Goal: Task Accomplishment & Management: Use online tool/utility

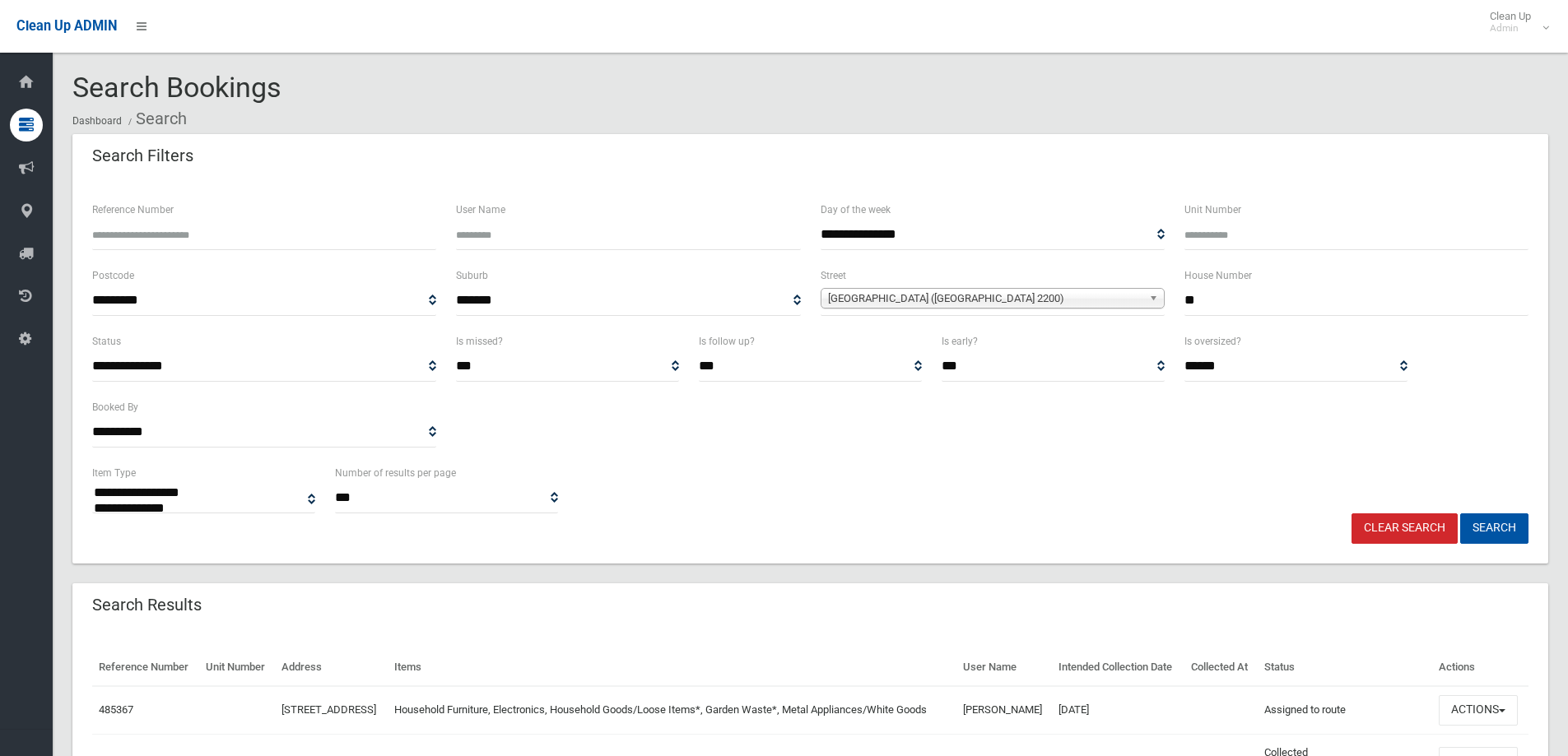
select select
drag, startPoint x: 1400, startPoint y: 541, endPoint x: 1395, endPoint y: 526, distance: 15.8
click at [1400, 540] on link "Clear Search" at bounding box center [1405, 529] width 107 height 31
click at [1394, 525] on link "Clear Search" at bounding box center [1405, 529] width 107 height 31
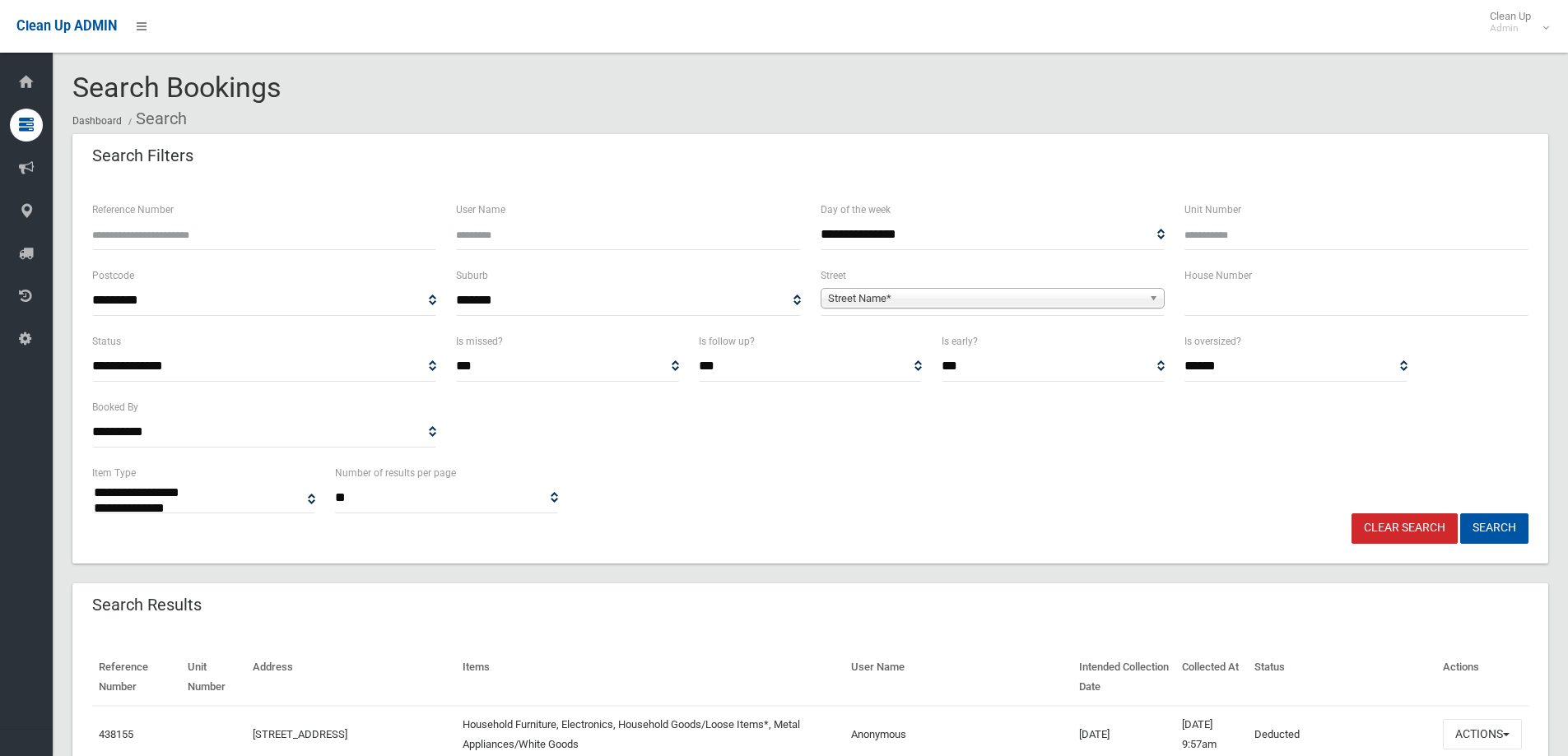
select select
type input "**"
click at [1157, 294] on b at bounding box center [1156, 298] width 15 height 19
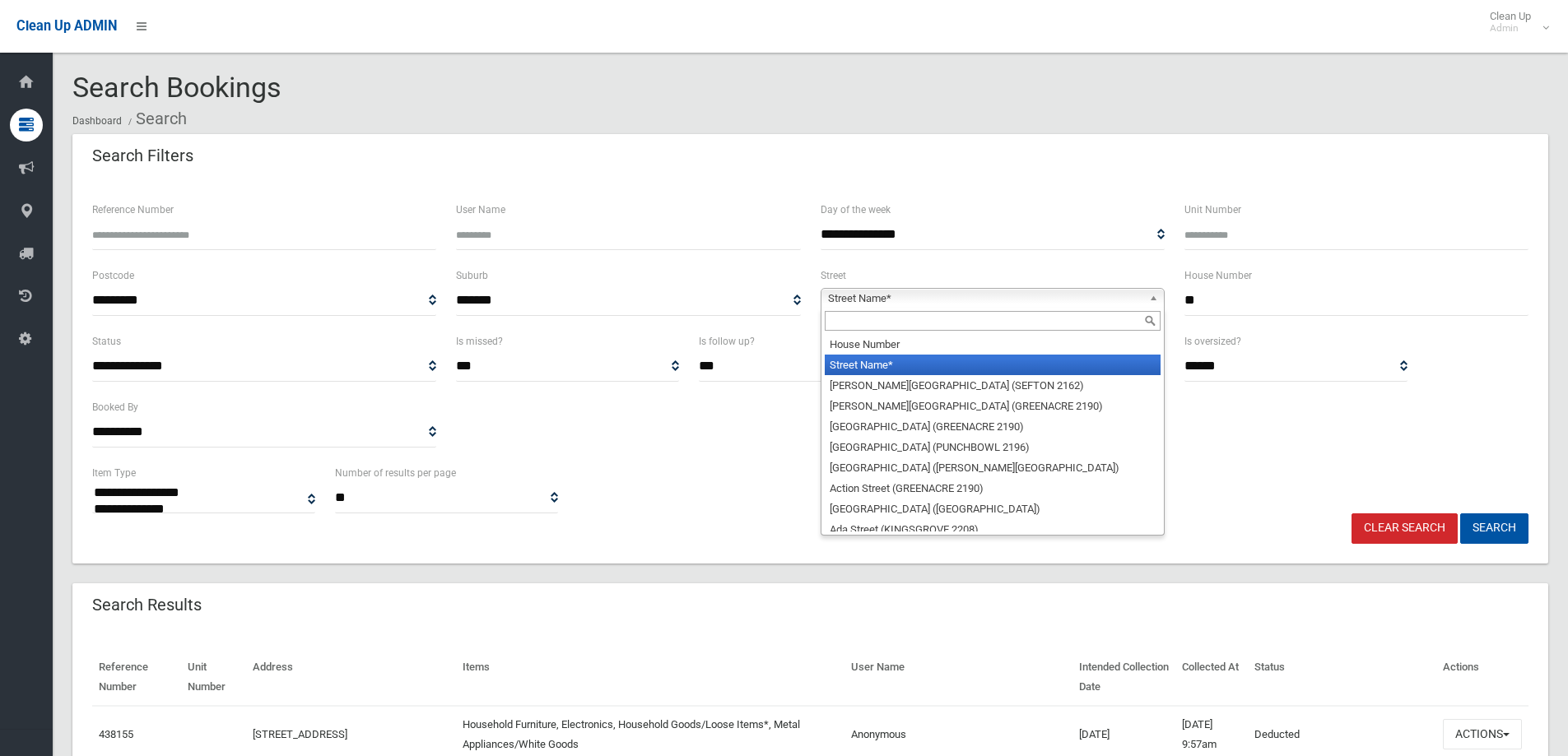
click at [1042, 308] on div at bounding box center [993, 321] width 343 height 26
click at [1045, 321] on input "text" at bounding box center [992, 321] width 336 height 20
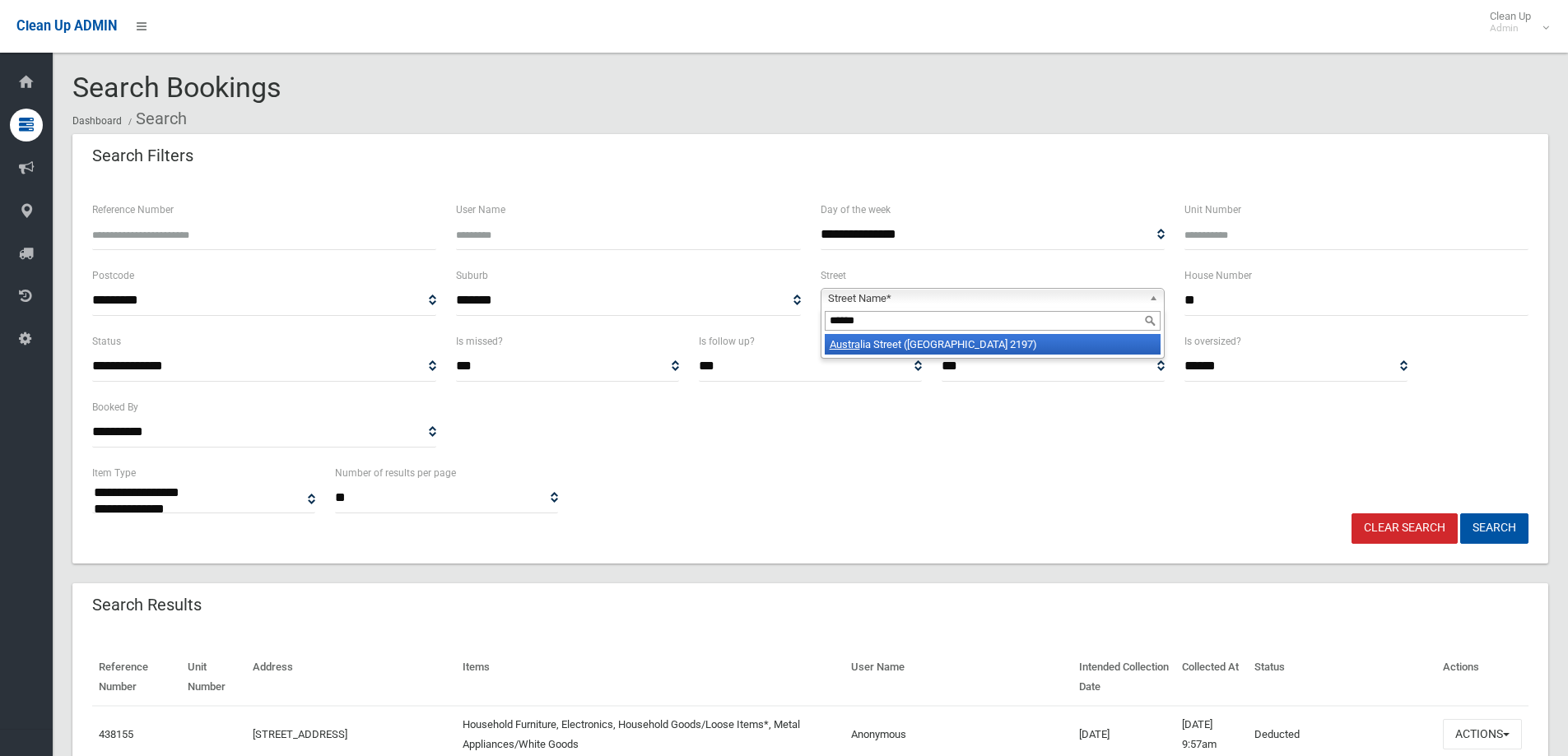
type input "******"
click at [1035, 337] on li "Austra lia Street (BASS HILL 2197)" at bounding box center [992, 344] width 336 height 21
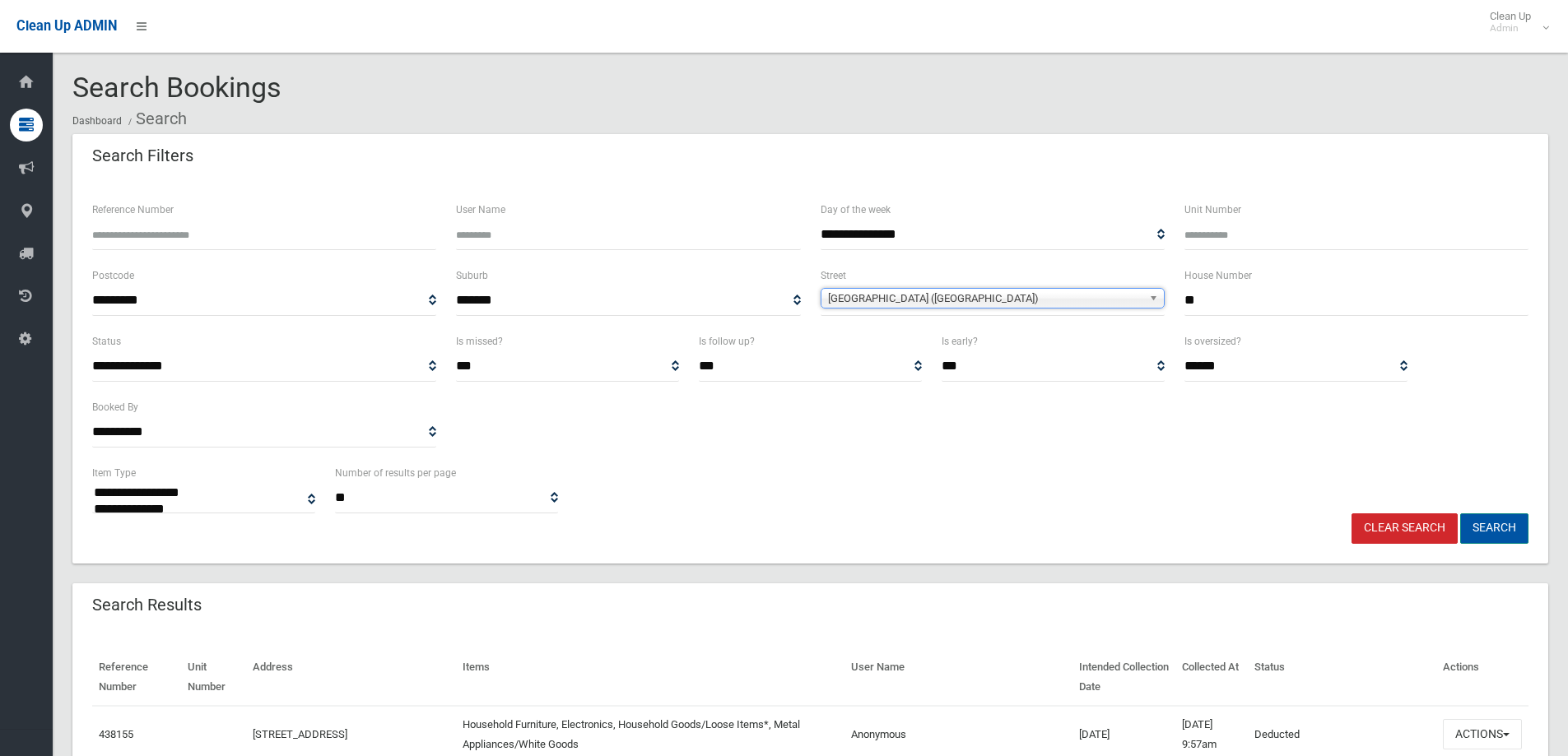
click at [1491, 523] on button "Search" at bounding box center [1494, 529] width 69 height 31
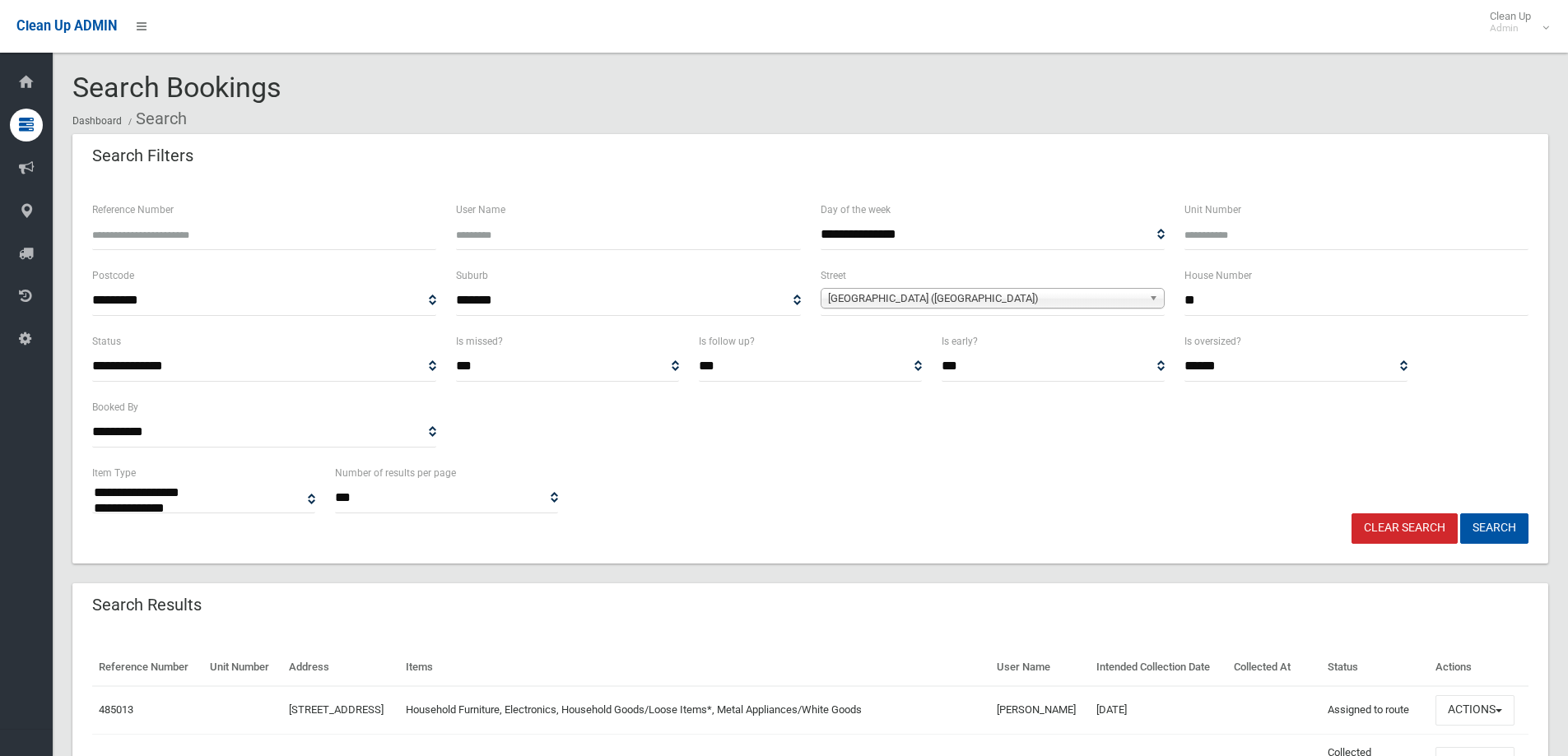
select select
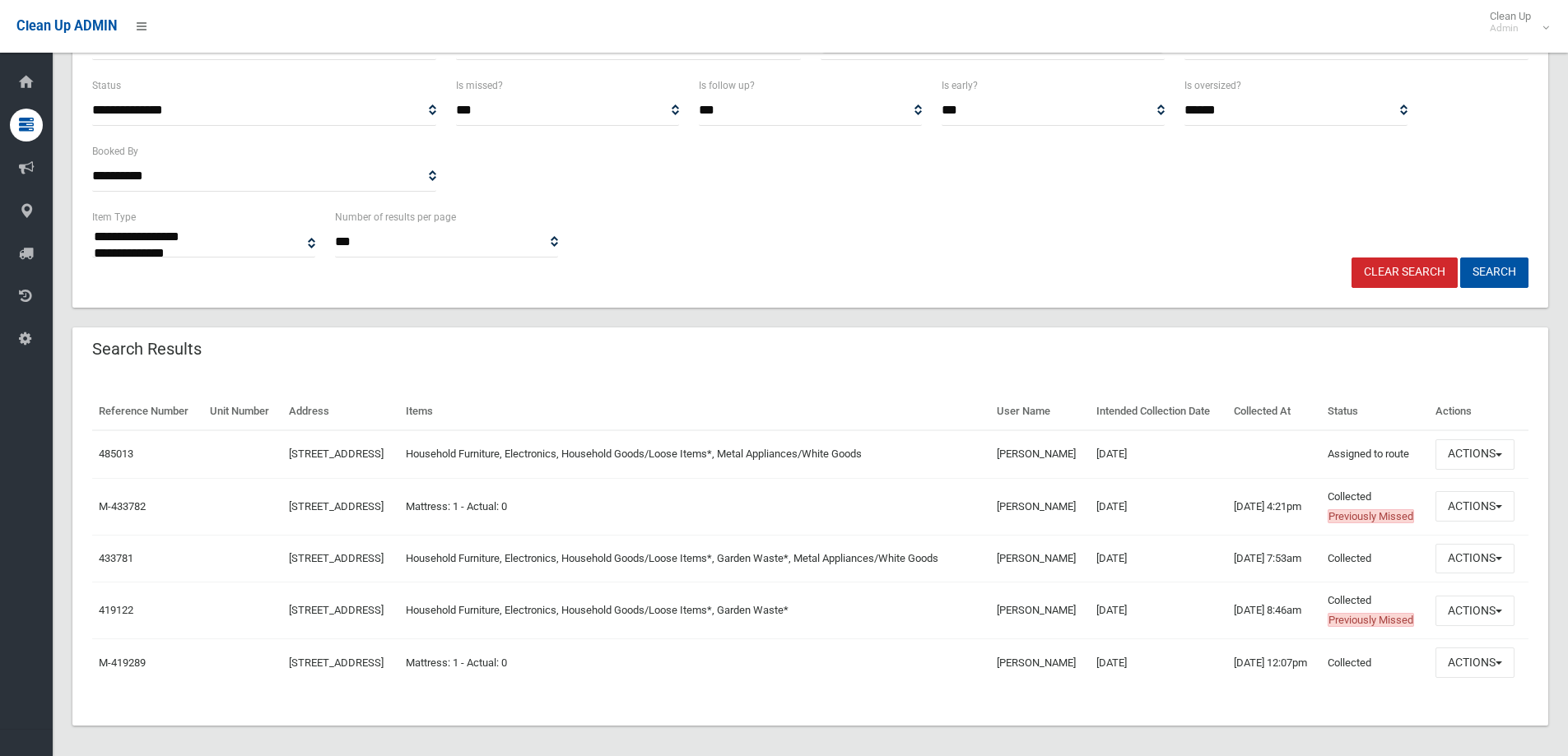
scroll to position [330, 0]
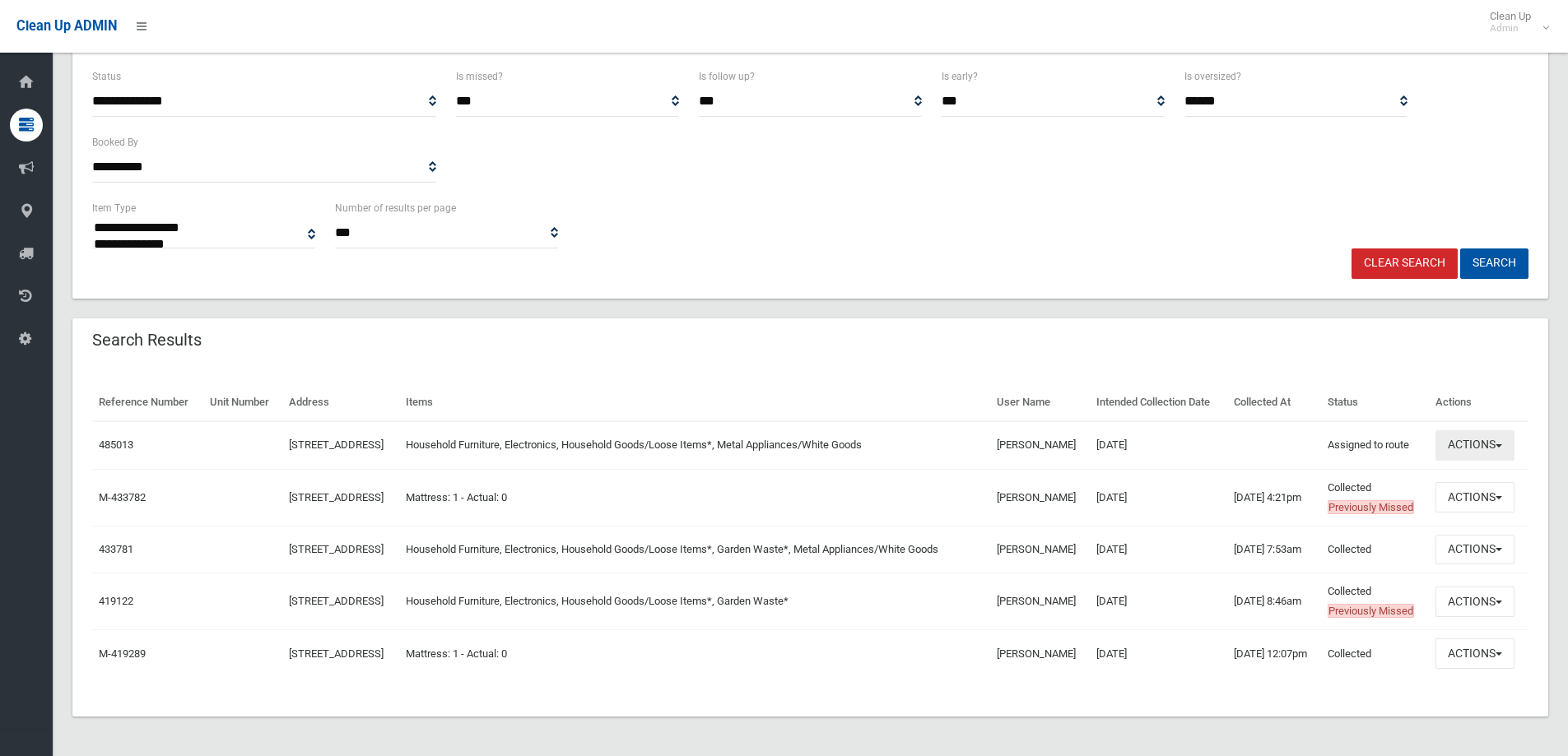
click at [1512, 430] on button "Actions" at bounding box center [1474, 445] width 79 height 31
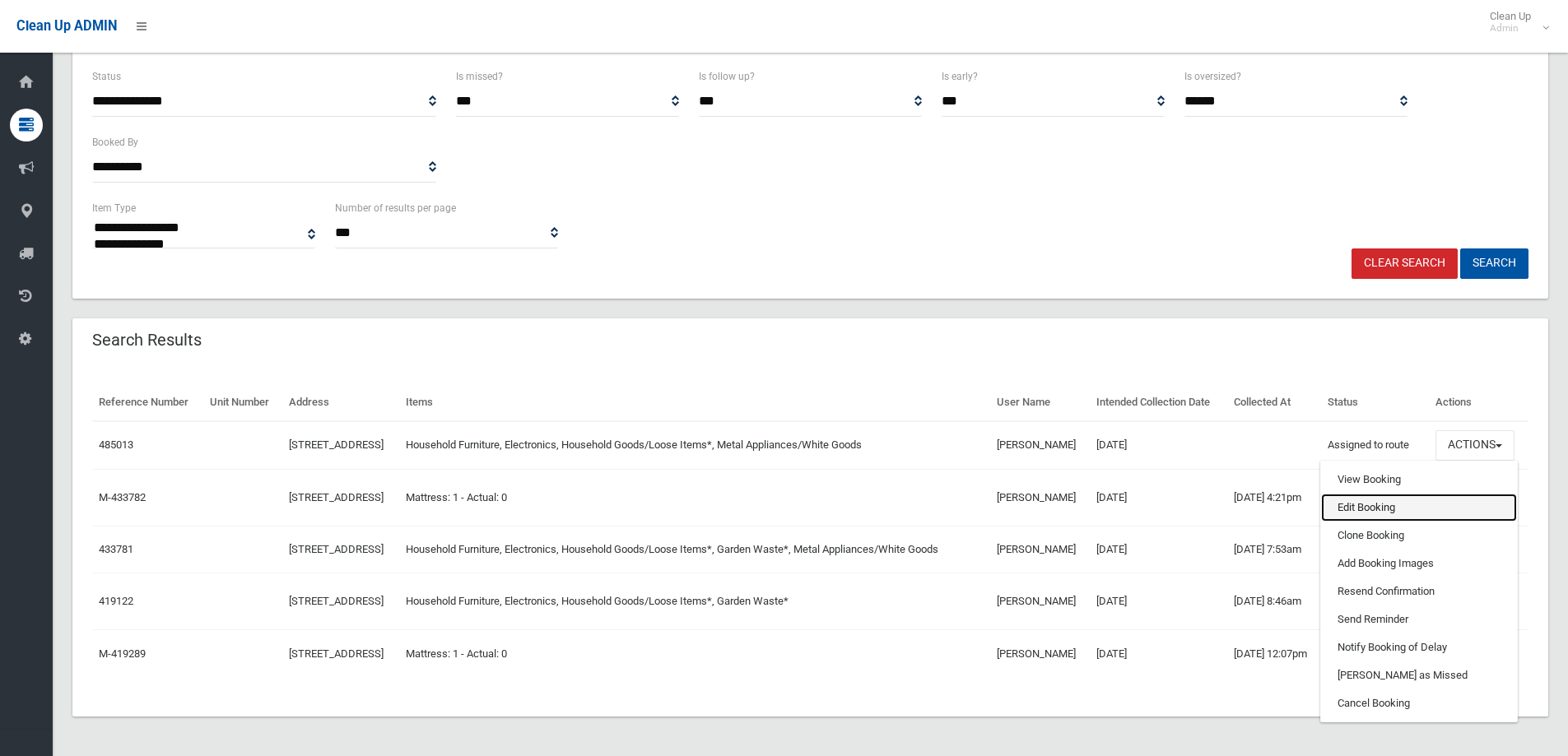
click at [1422, 494] on link "Edit Booking" at bounding box center [1419, 508] width 196 height 28
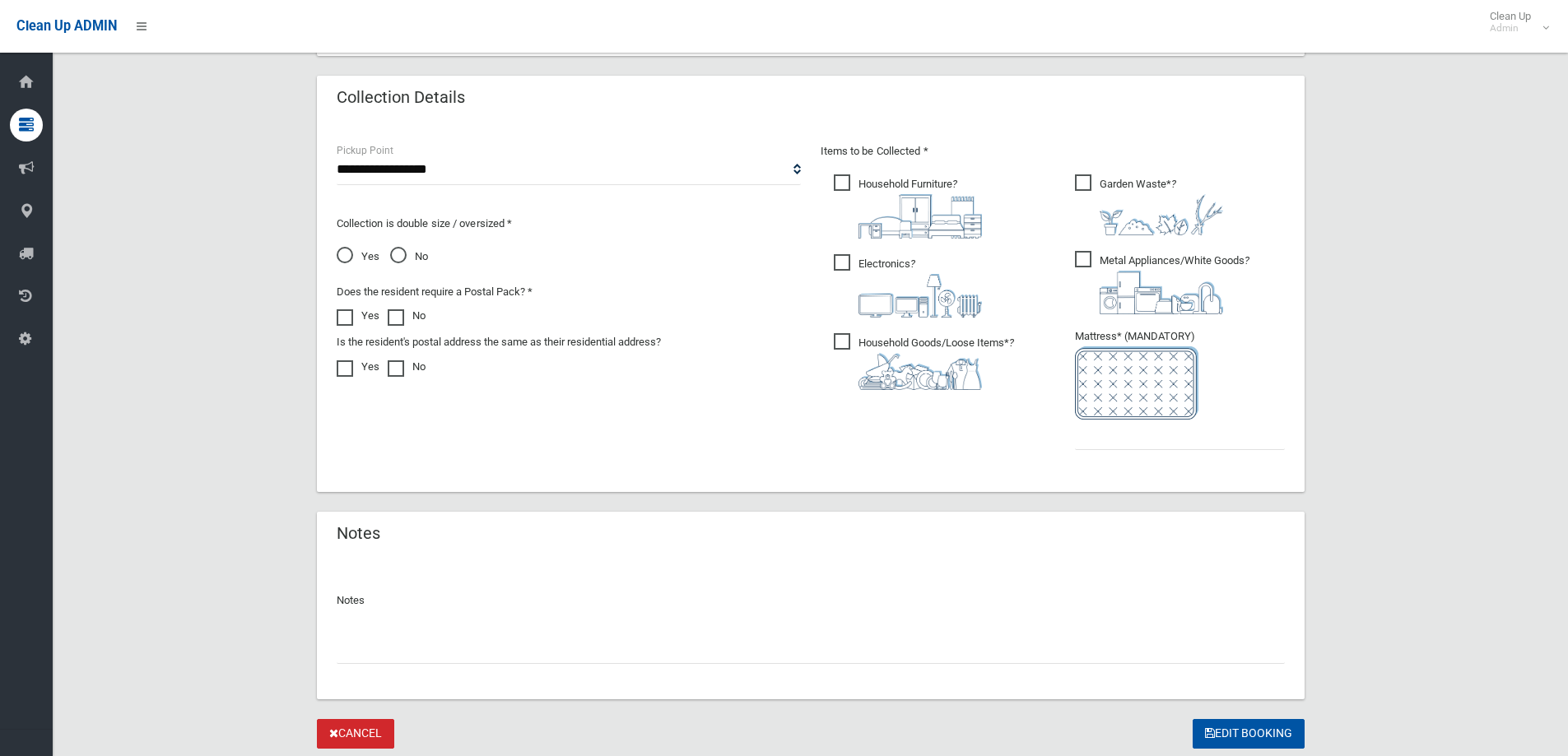
scroll to position [865, 0]
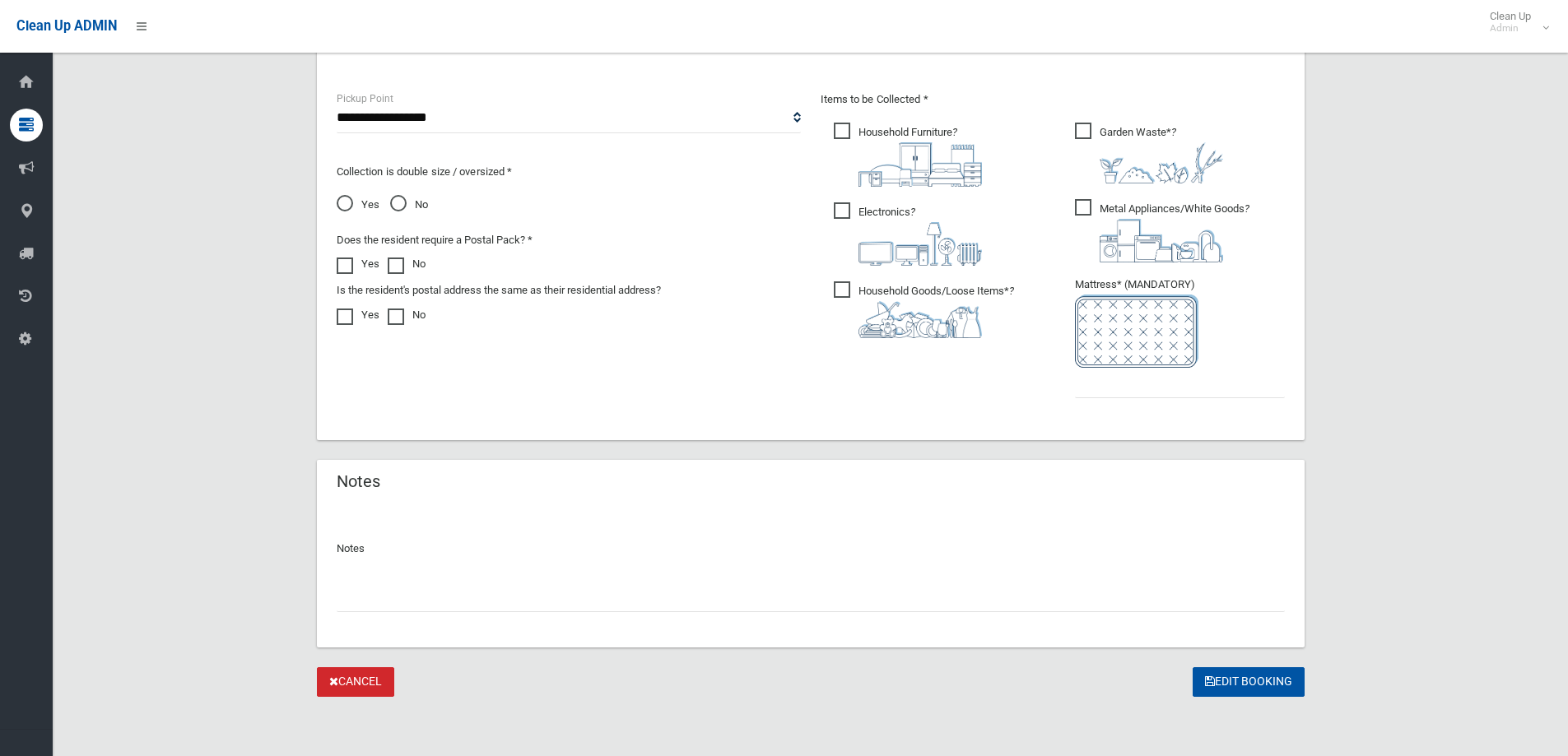
click at [409, 604] on input "text" at bounding box center [811, 597] width 948 height 31
click at [344, 592] on input "**********" at bounding box center [811, 597] width 948 height 31
click at [701, 594] on input "**********" at bounding box center [811, 597] width 948 height 31
type input "**********"
click at [1091, 385] on input "text" at bounding box center [1179, 382] width 210 height 31
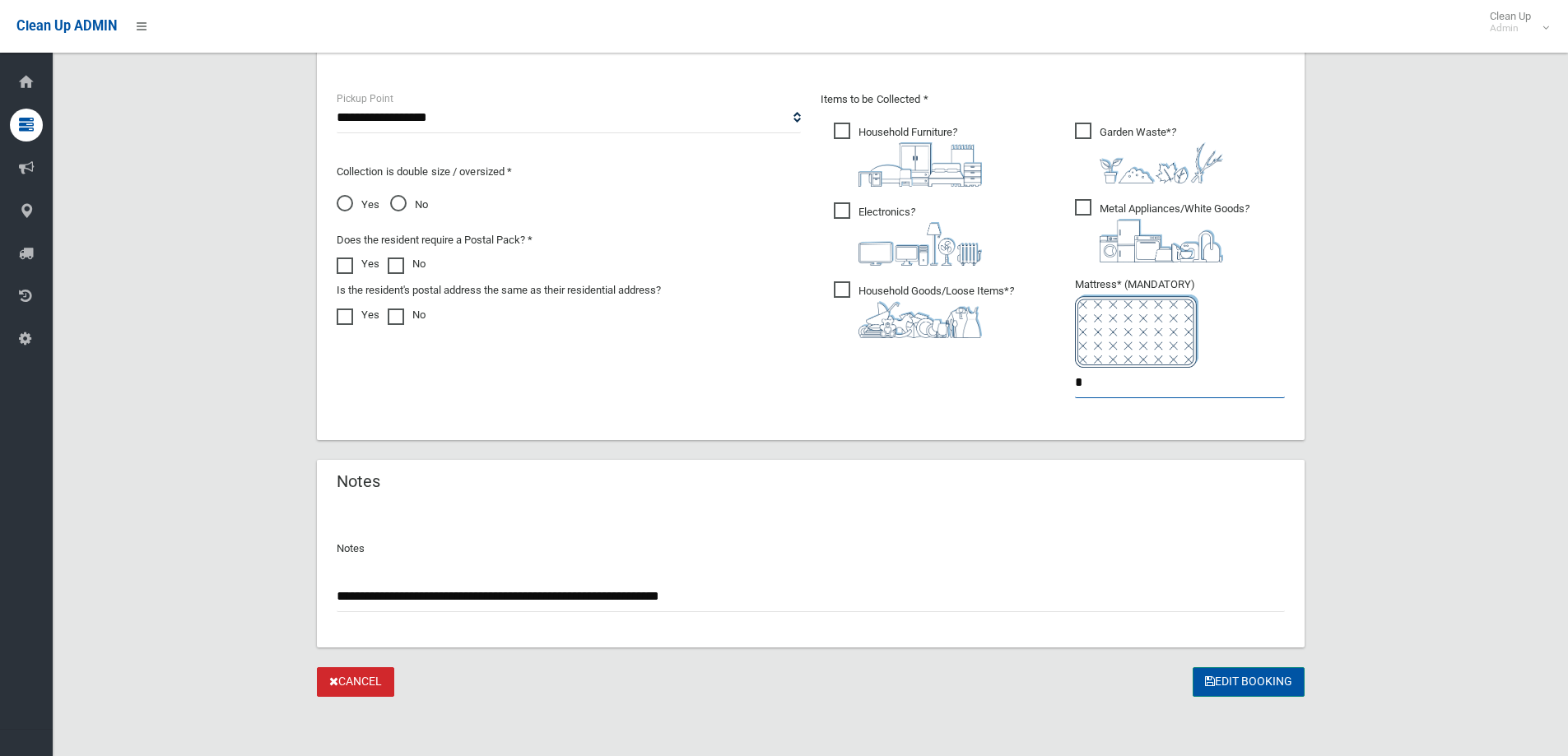
type input "*"
click at [1250, 679] on button "Edit Booking" at bounding box center [1248, 682] width 112 height 31
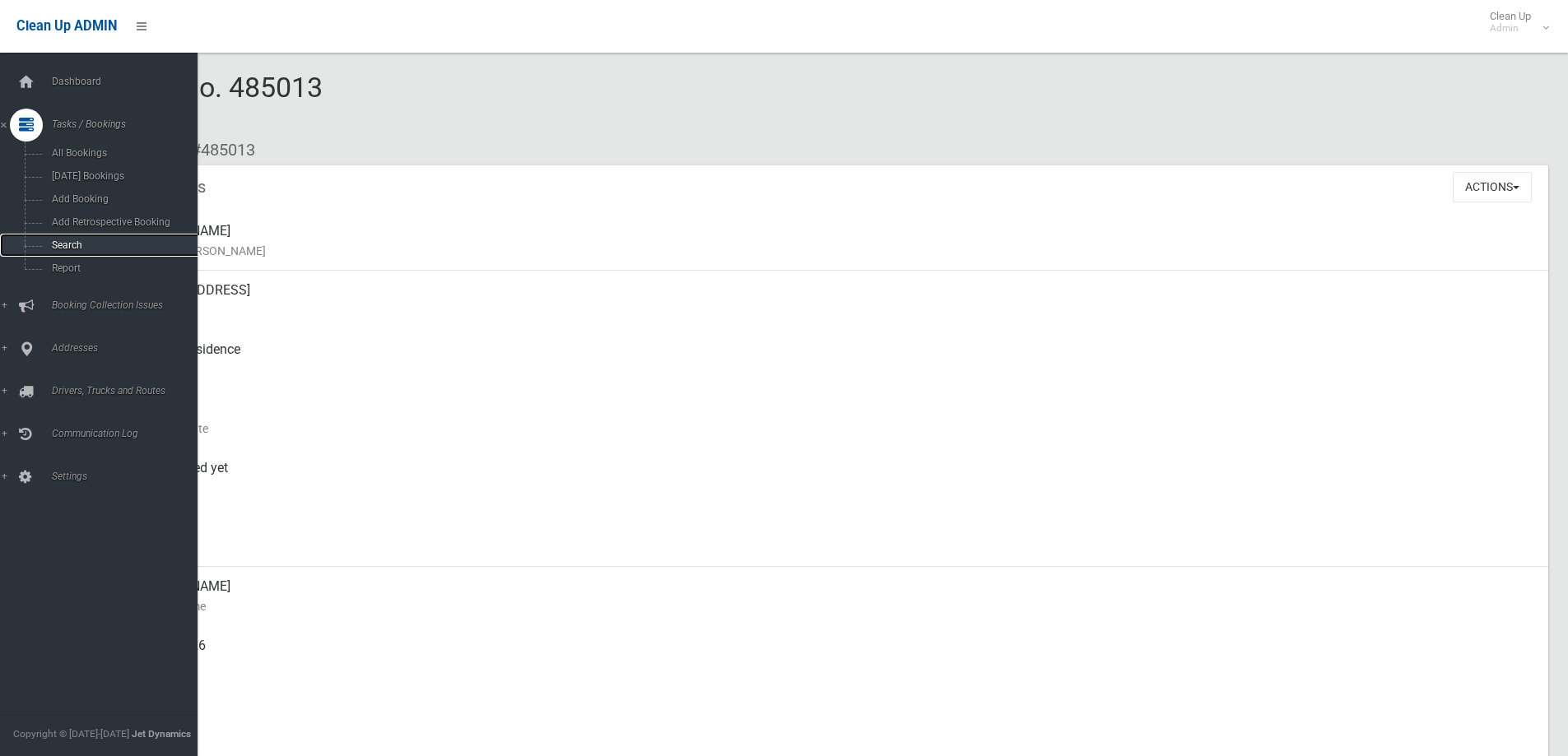
click at [63, 250] on span "Search" at bounding box center [122, 245] width 149 height 12
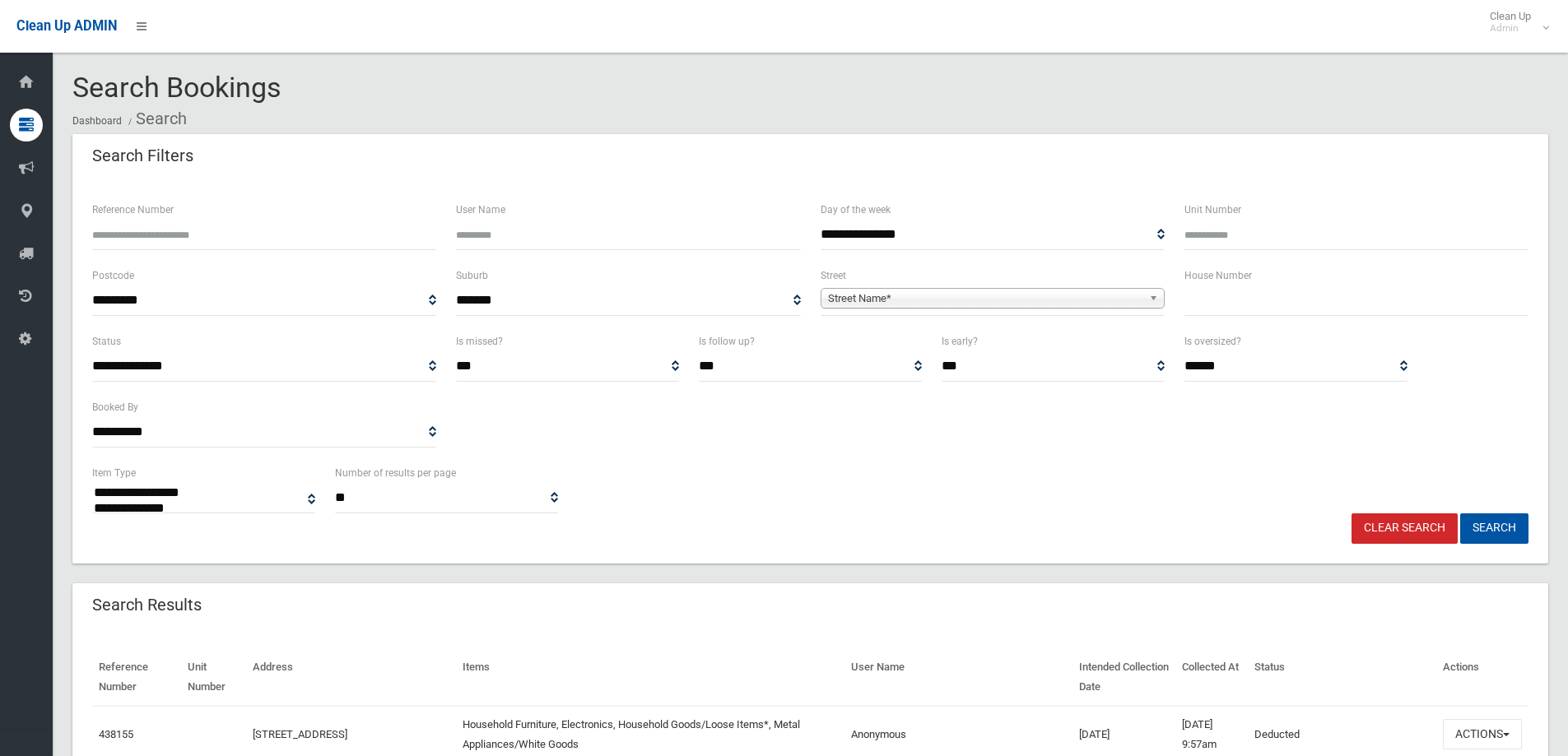
select select
click at [1272, 300] on input "text" at bounding box center [1356, 301] width 344 height 31
type input "*"
type input "**"
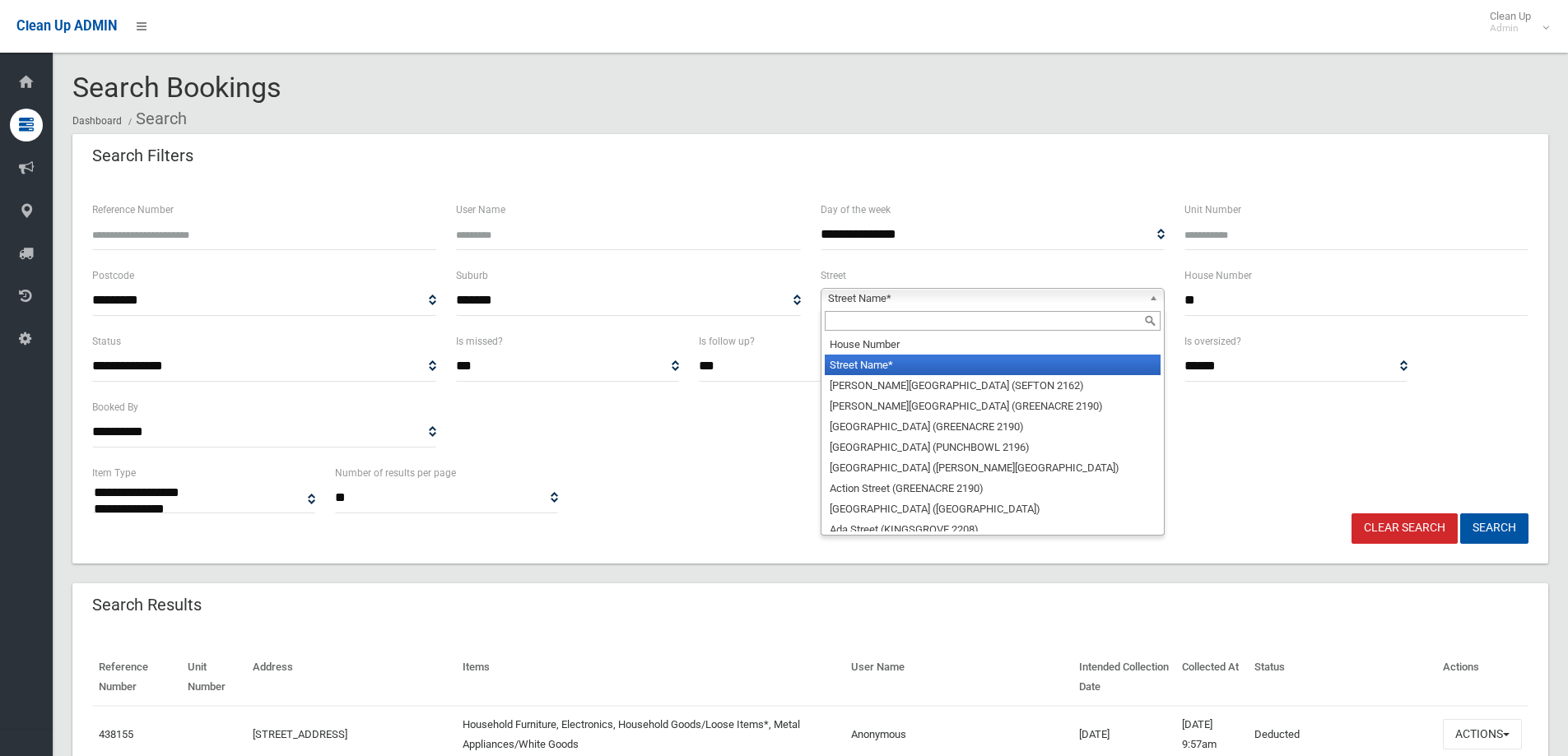
click at [1150, 301] on b at bounding box center [1156, 298] width 15 height 19
click at [1027, 323] on input "text" at bounding box center [992, 321] width 336 height 20
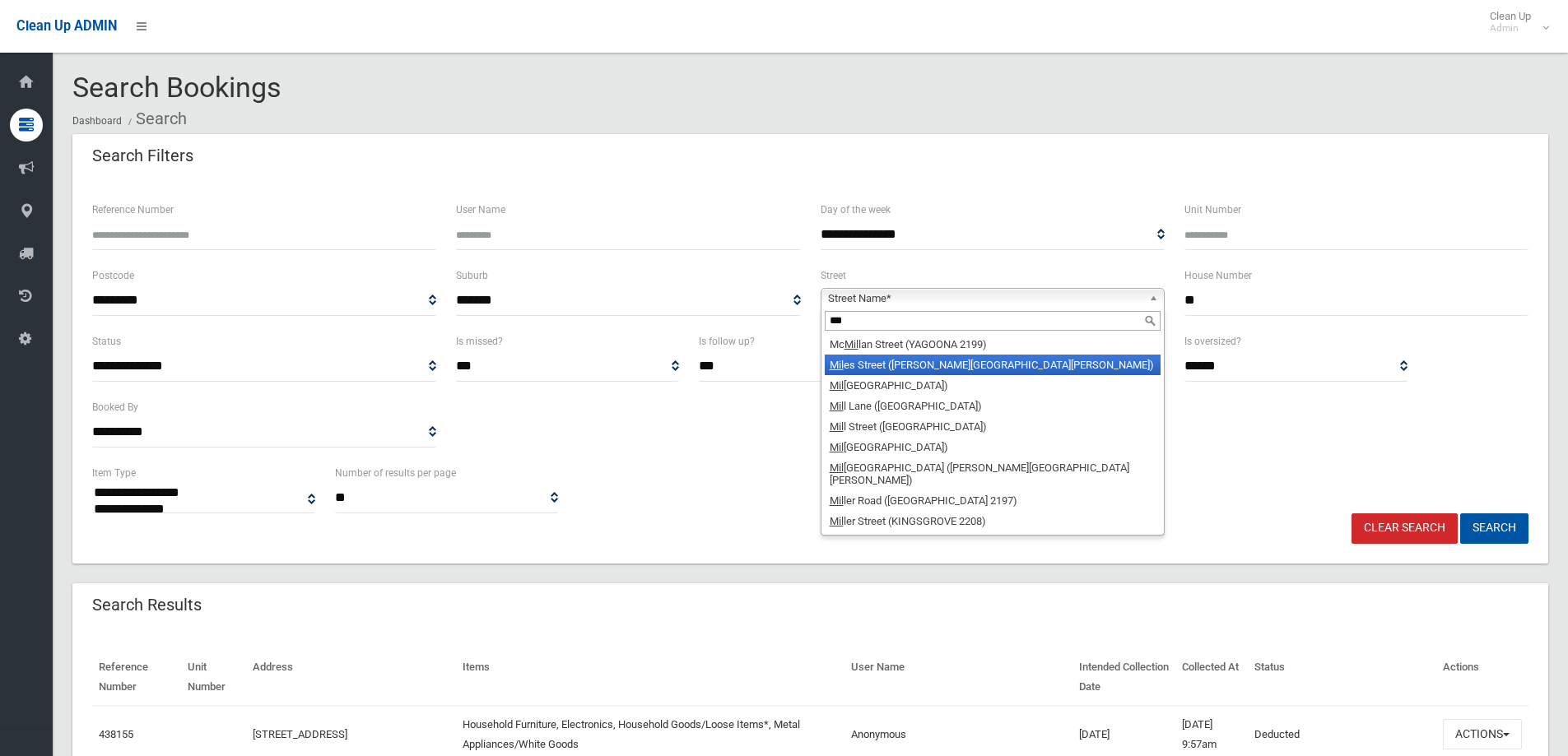
type input "***"
click at [983, 360] on li "Mil es Street (CHESTER HILL 2162)" at bounding box center [992, 365] width 336 height 21
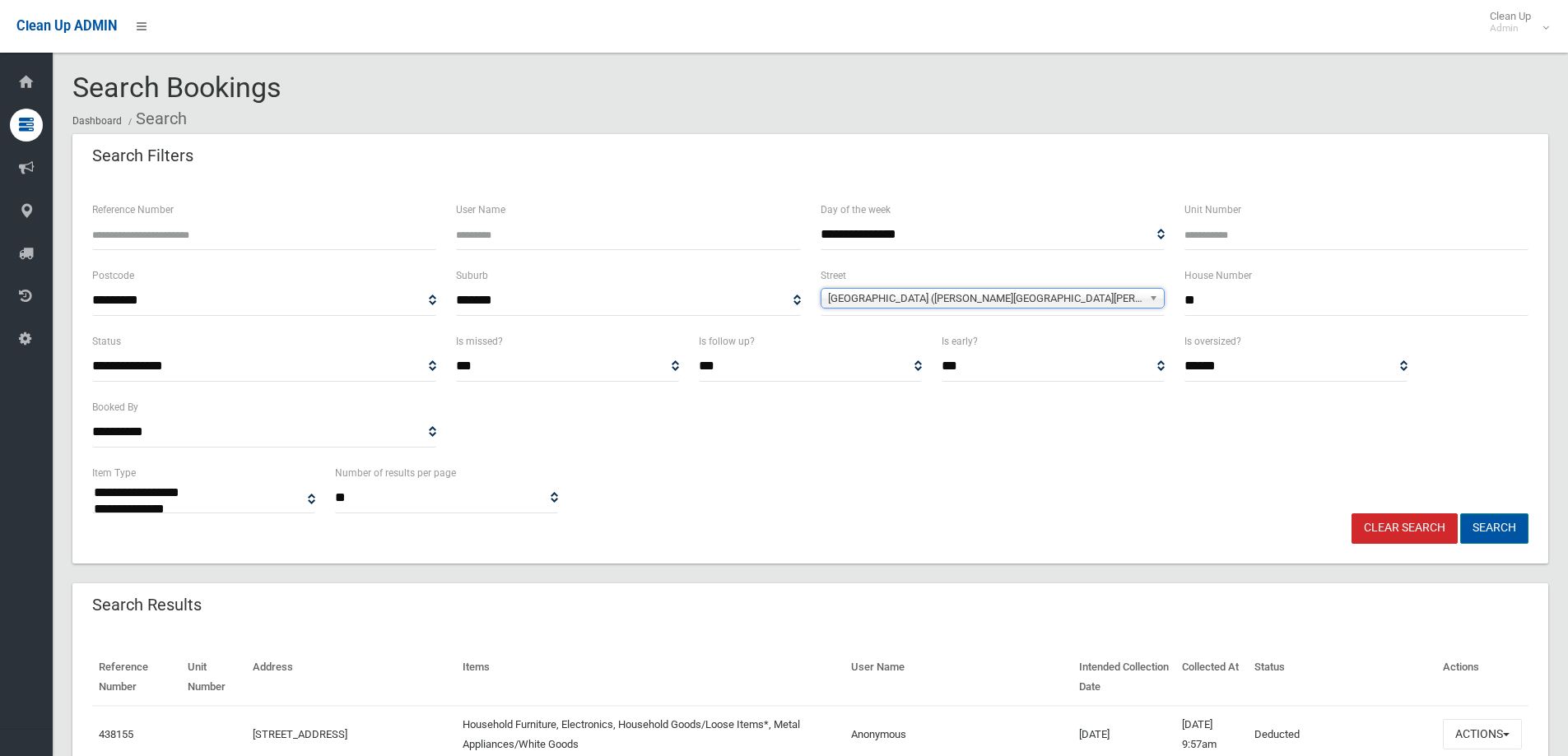
click at [1503, 531] on button "Search" at bounding box center [1494, 529] width 69 height 31
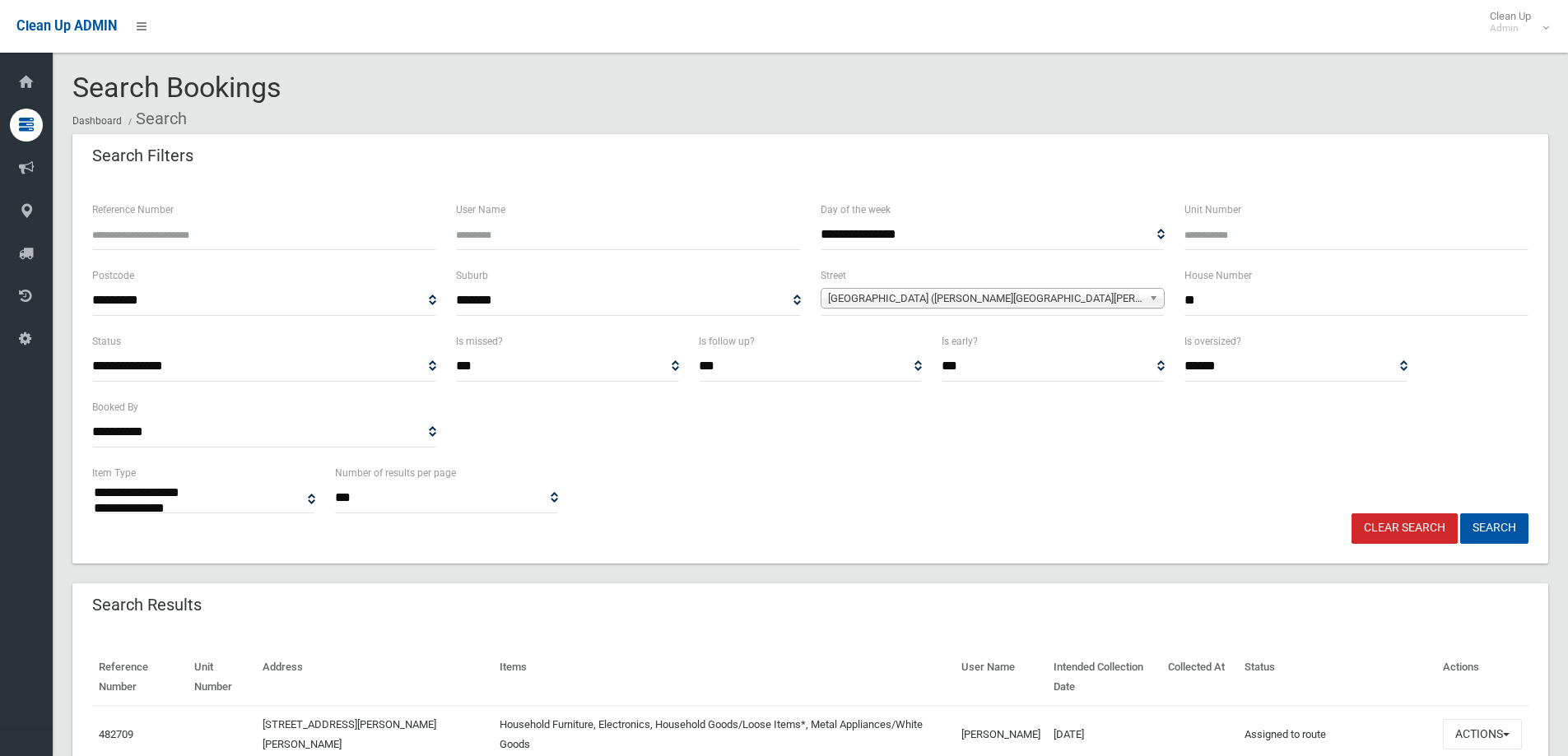
select select
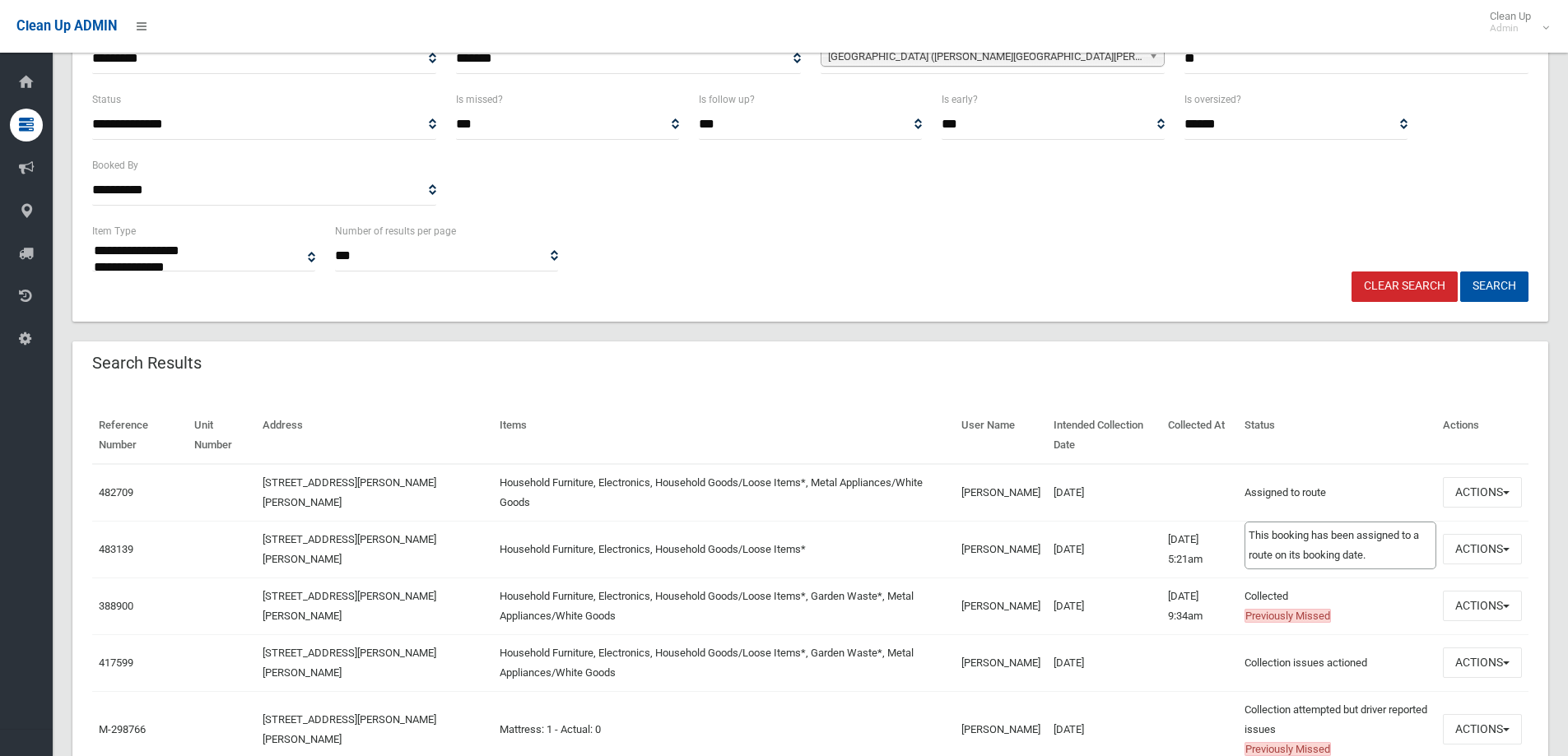
scroll to position [247, 0]
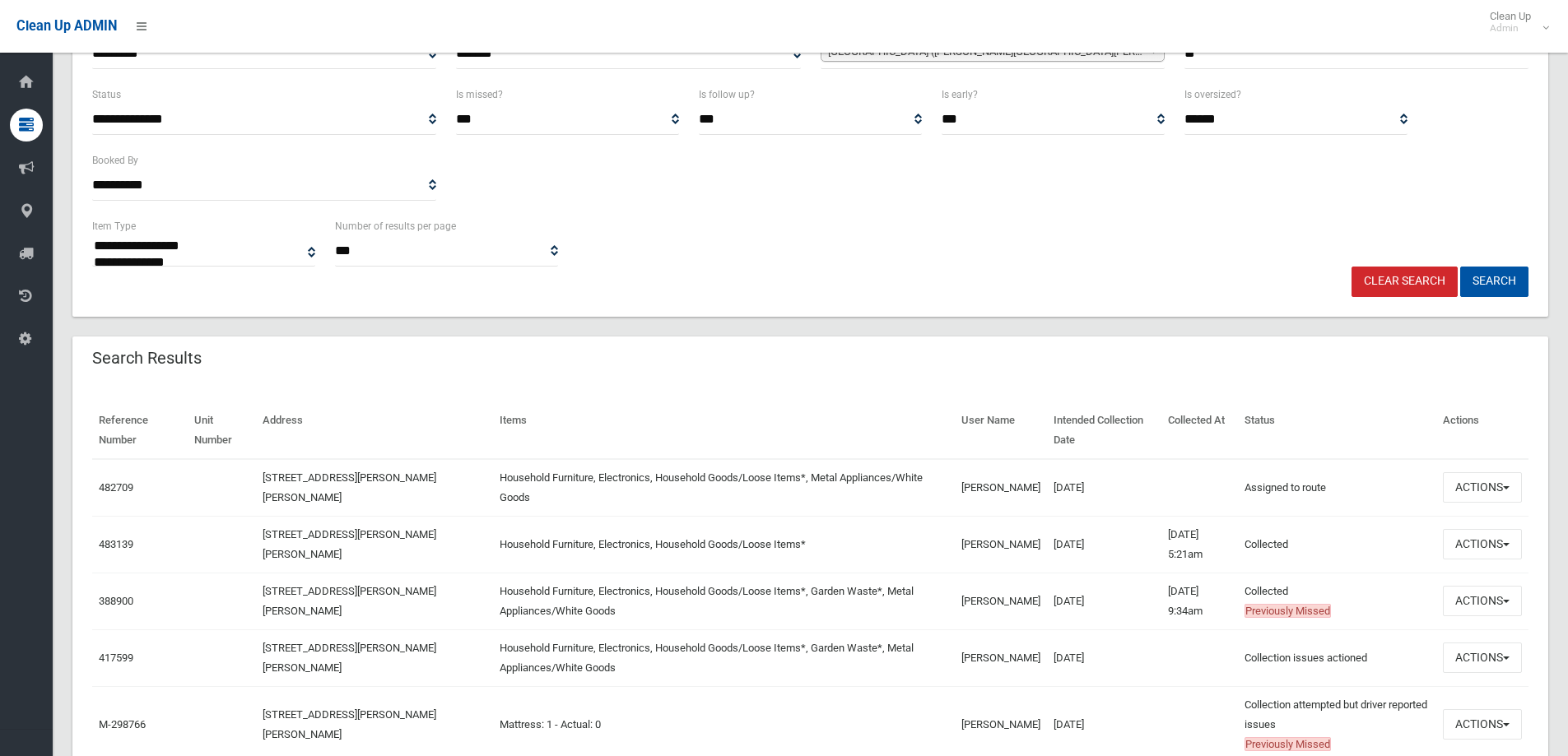
click at [1409, 276] on link "Clear Search" at bounding box center [1405, 282] width 107 height 31
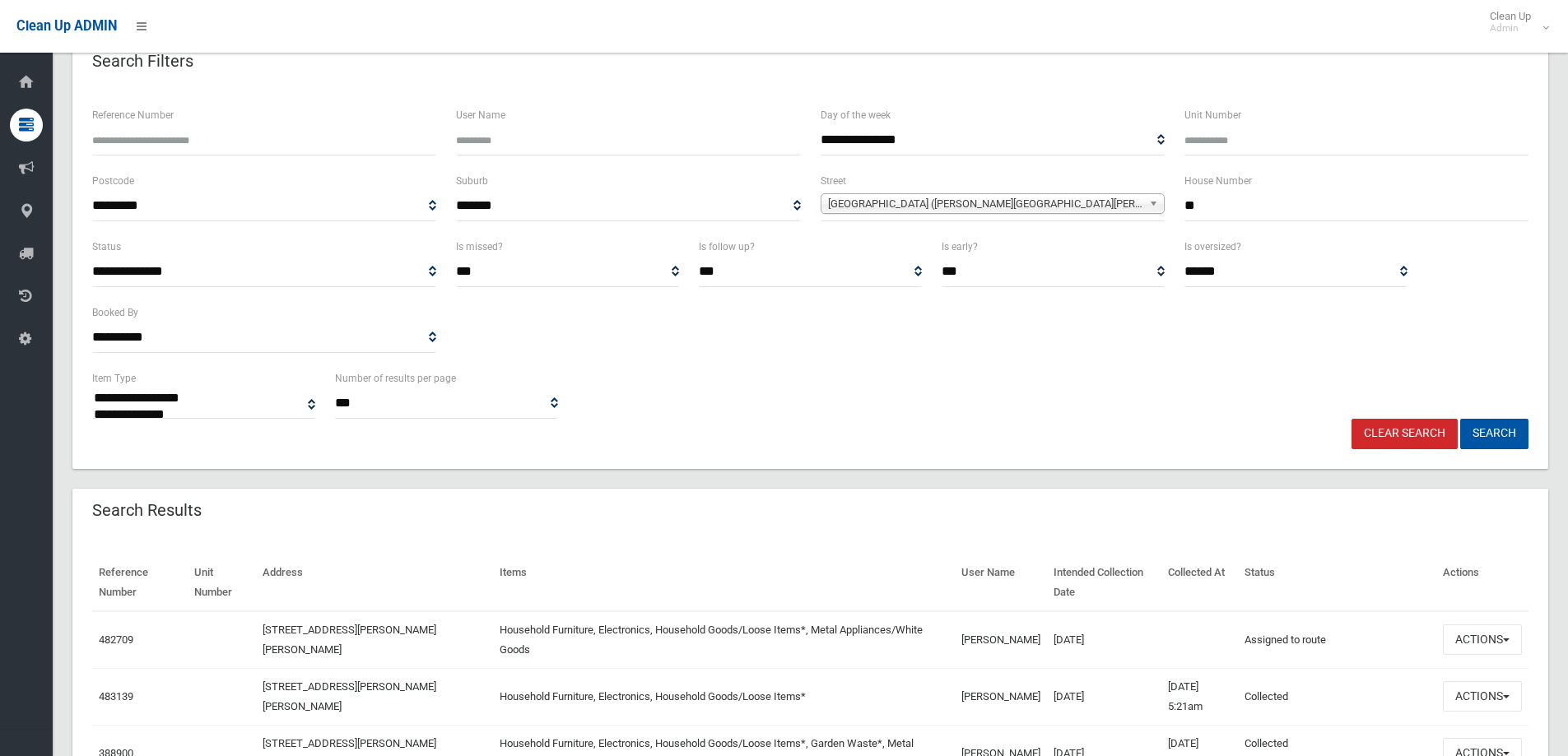
scroll to position [68, 0]
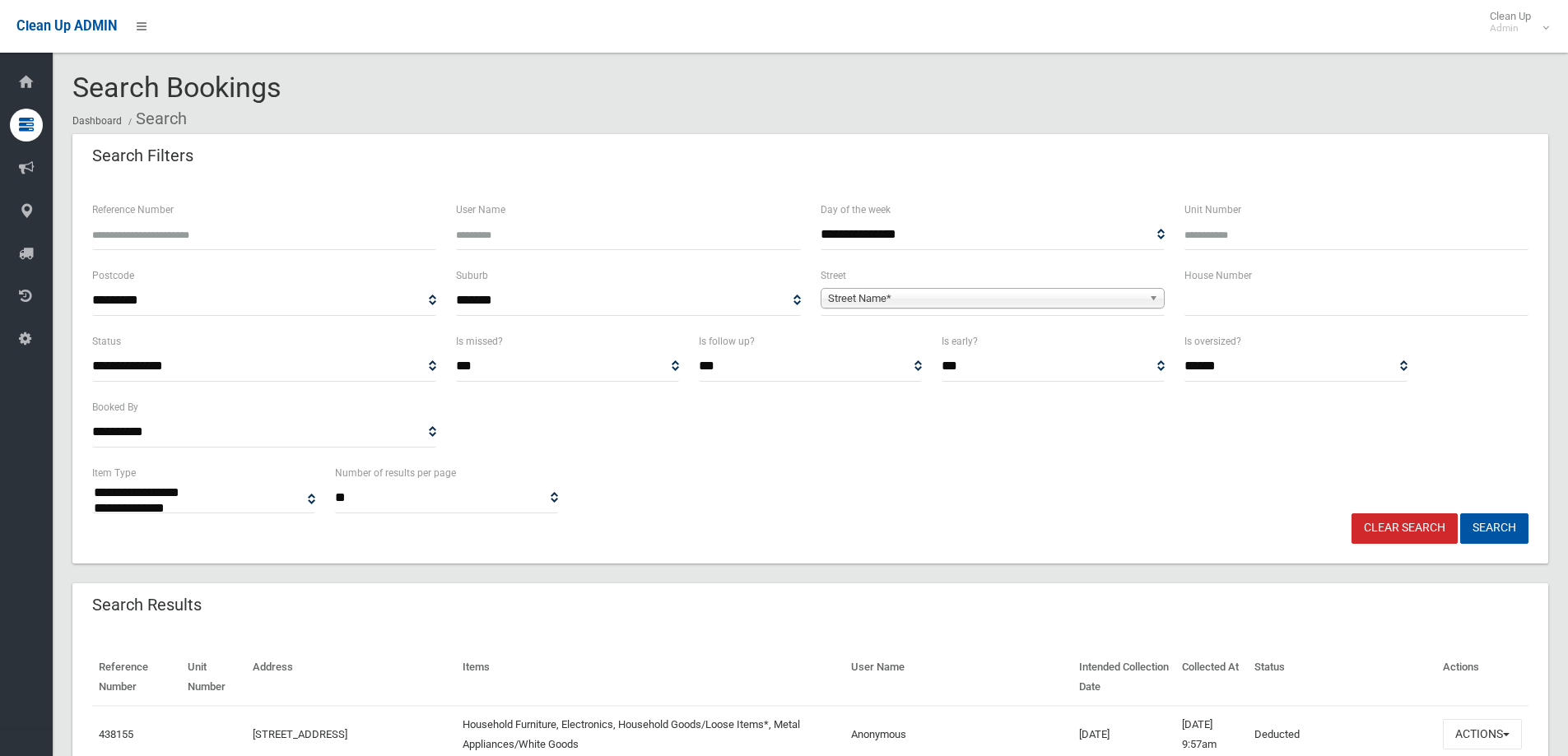
select select
click at [1230, 304] on input "text" at bounding box center [1356, 301] width 344 height 31
type input "**"
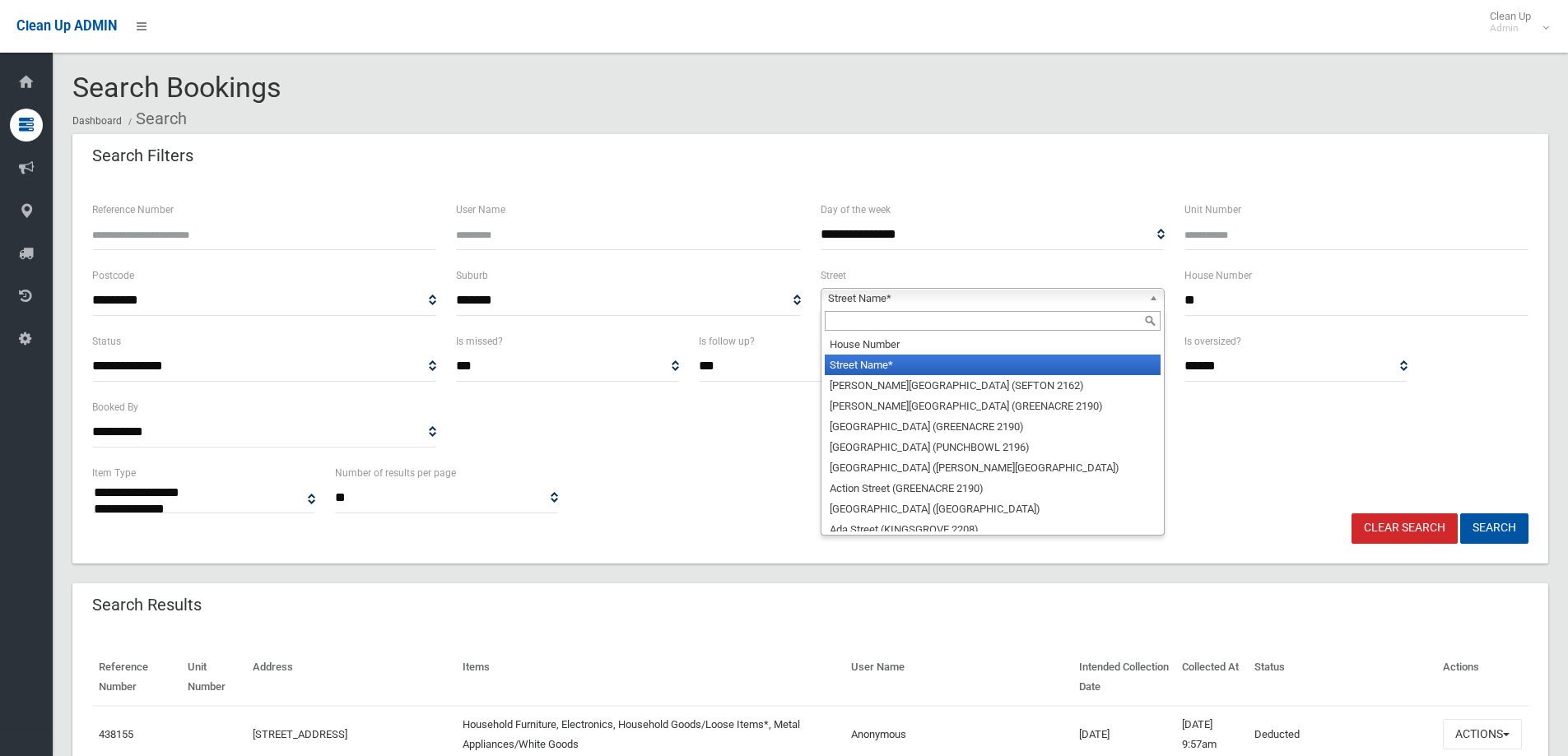
click at [1154, 297] on b at bounding box center [1156, 298] width 15 height 19
click at [1078, 325] on input "text" at bounding box center [992, 321] width 336 height 20
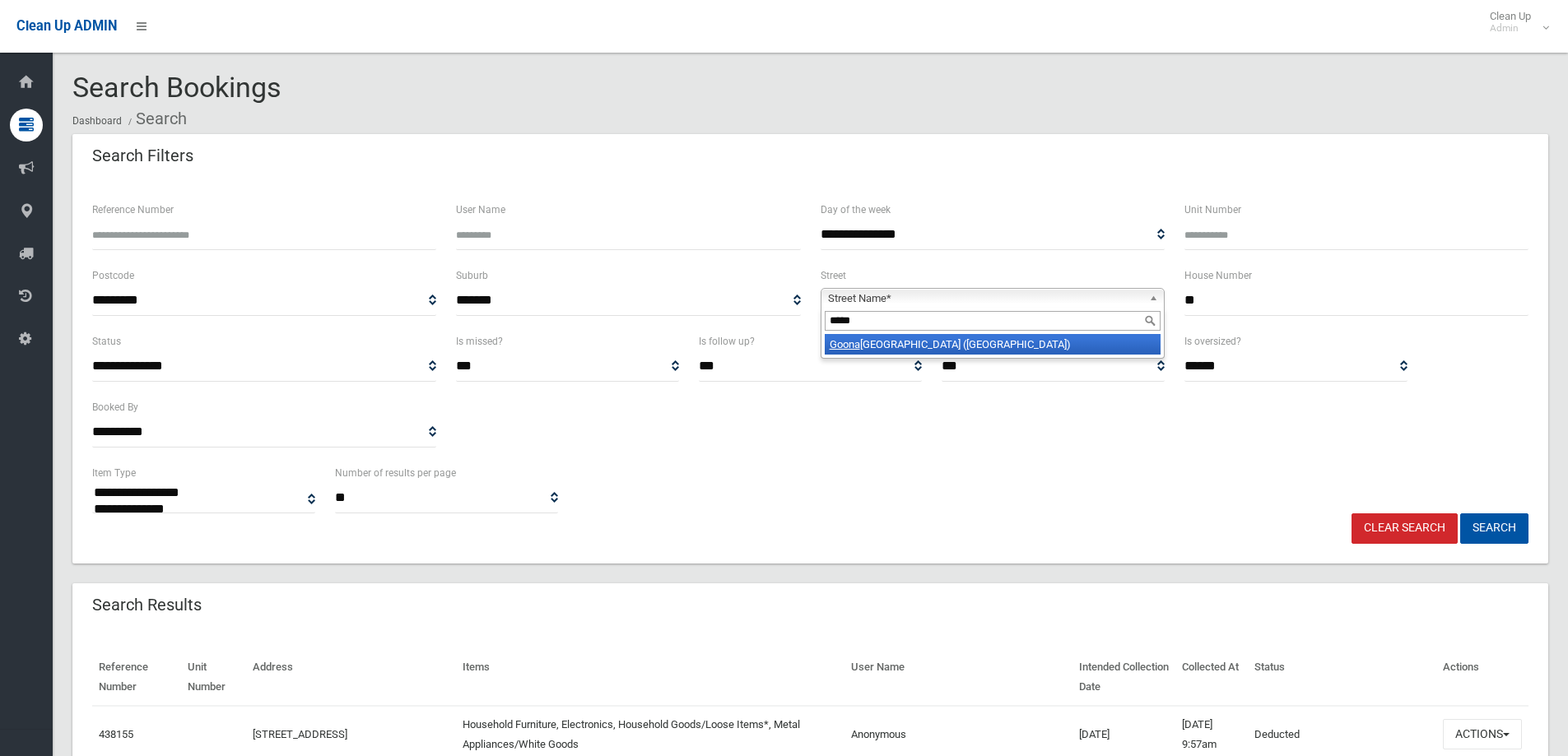
type input "*****"
click at [1068, 339] on li "[GEOGRAPHIC_DATA] ([GEOGRAPHIC_DATA])" at bounding box center [992, 344] width 336 height 21
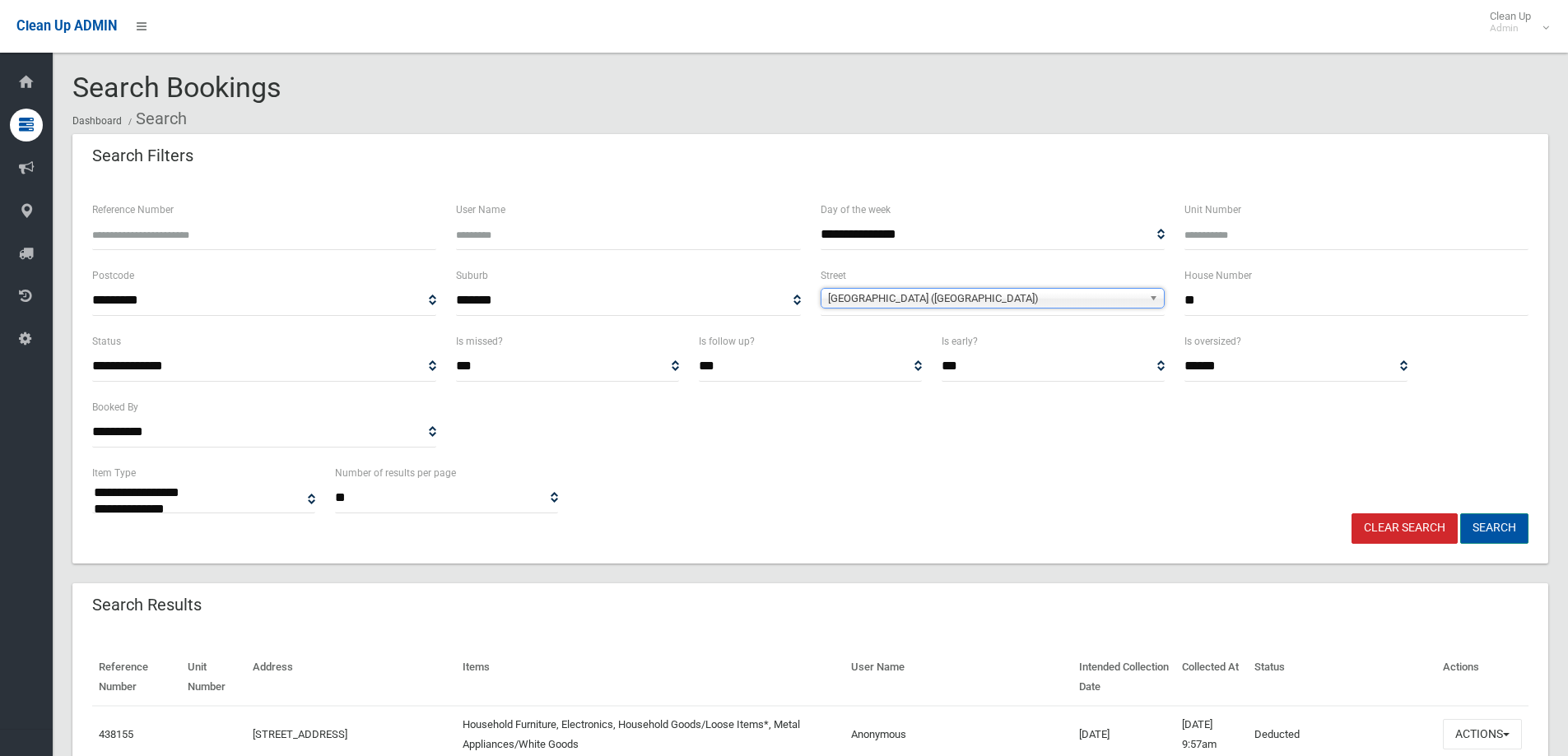
click at [1487, 533] on button "Search" at bounding box center [1494, 529] width 69 height 31
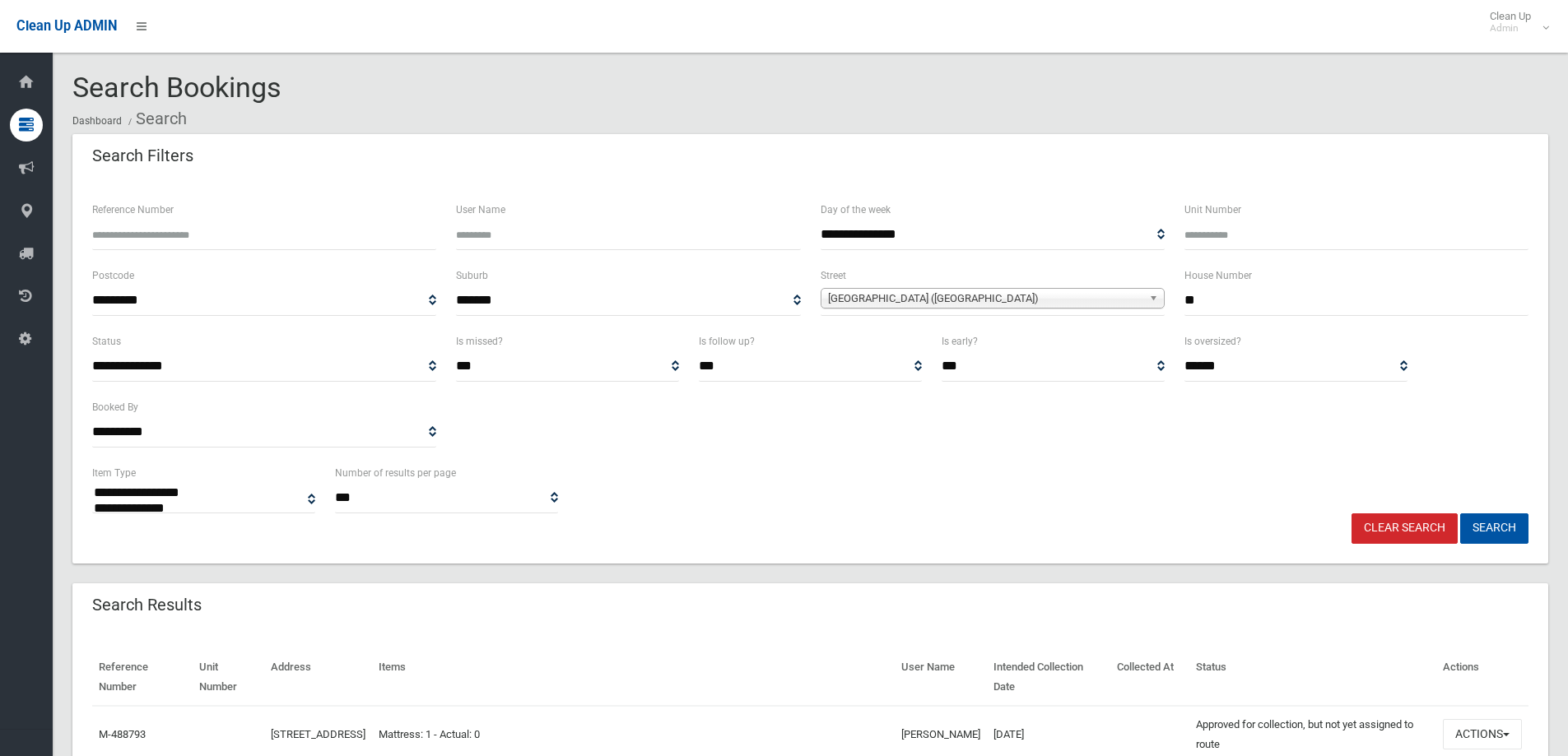
select select
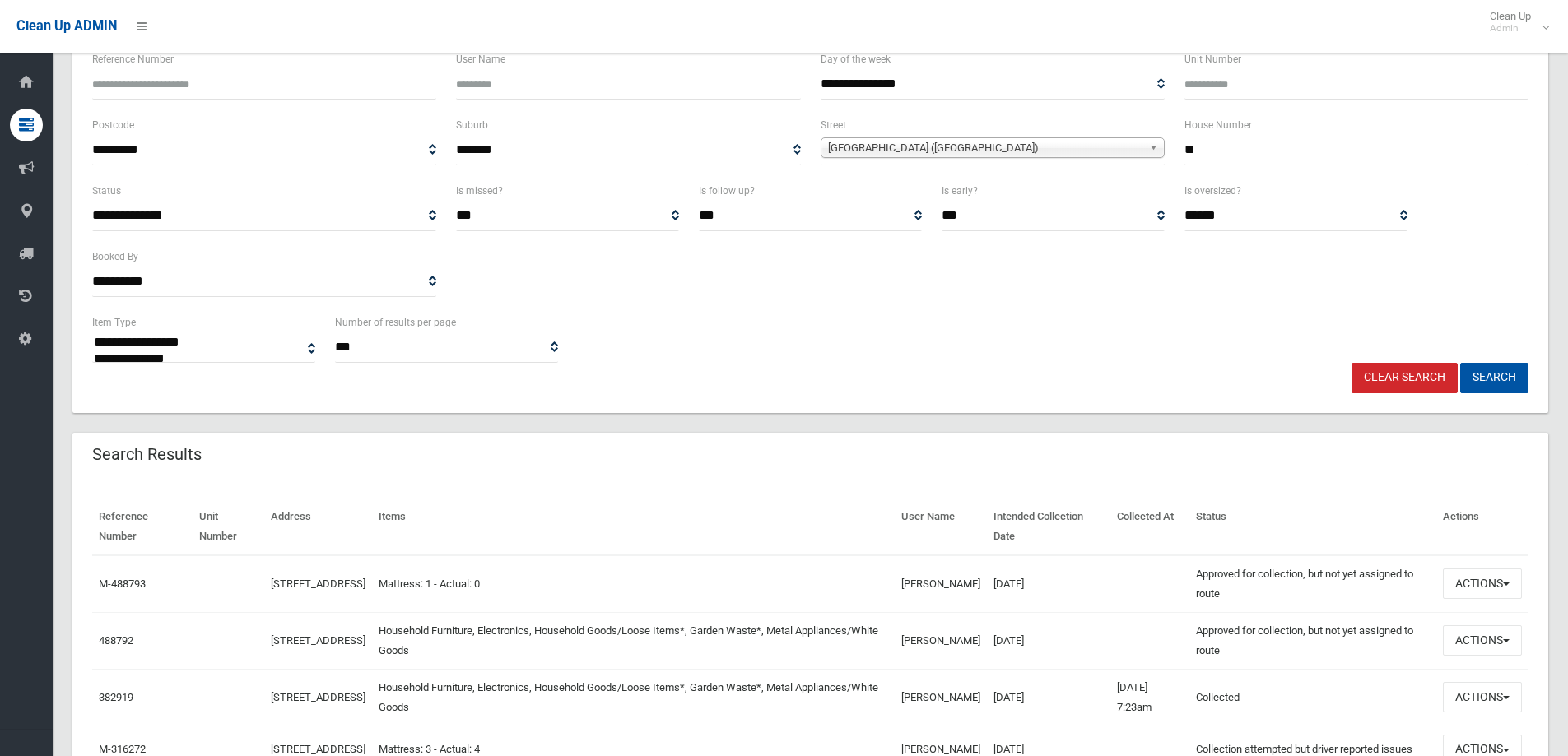
scroll to position [164, 0]
